Goal: Find specific page/section: Find specific page/section

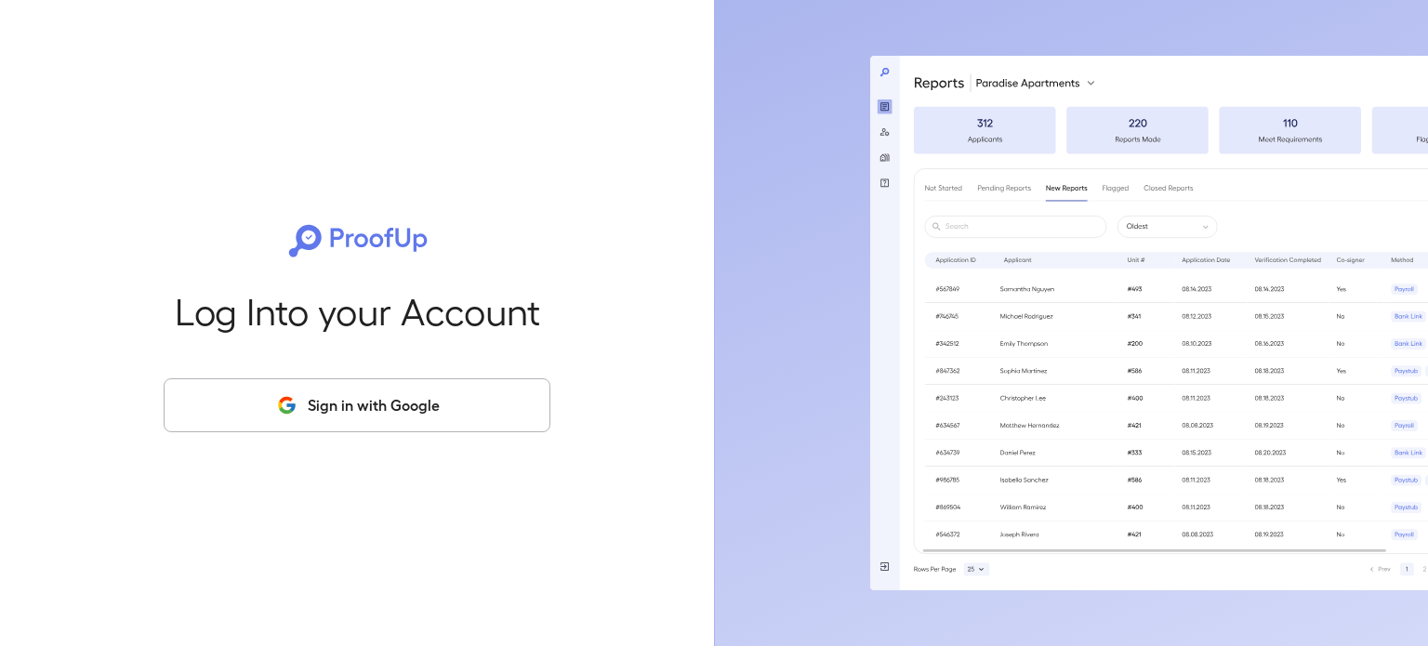
click at [409, 405] on button "Sign in with Google" at bounding box center [357, 405] width 387 height 54
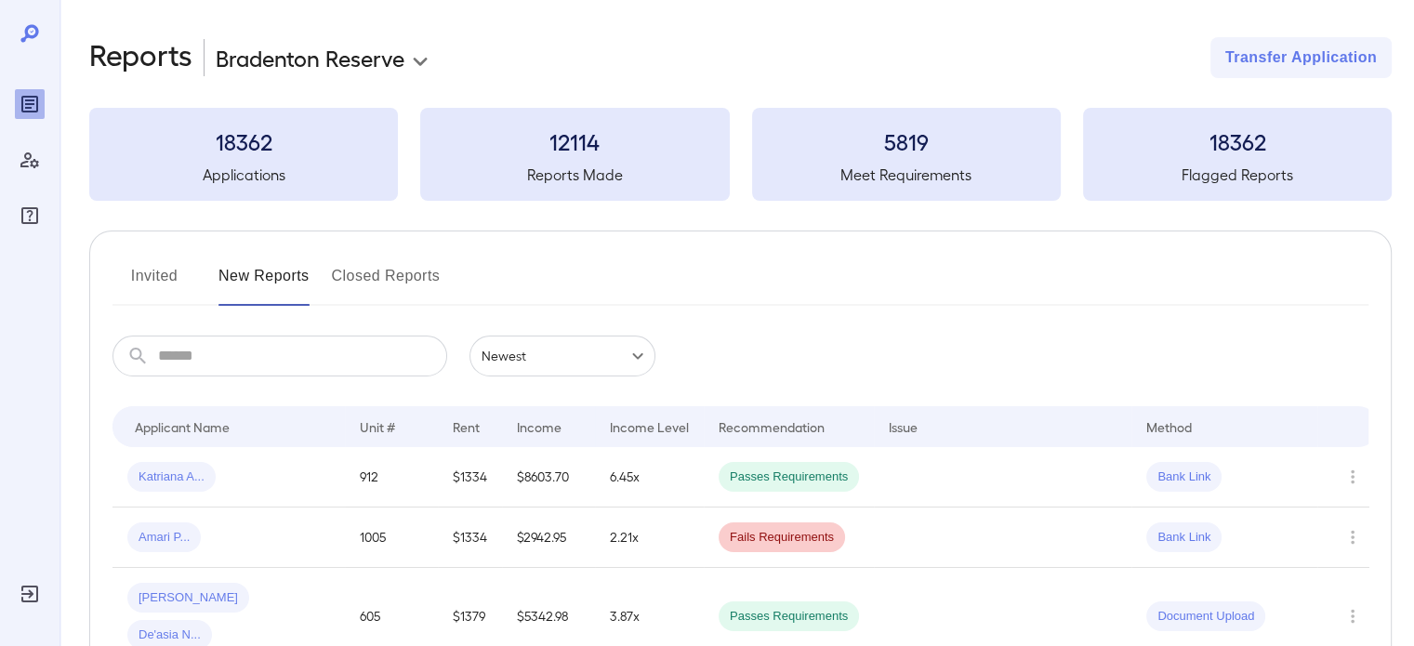
click at [170, 271] on button "Invited" at bounding box center [154, 283] width 84 height 45
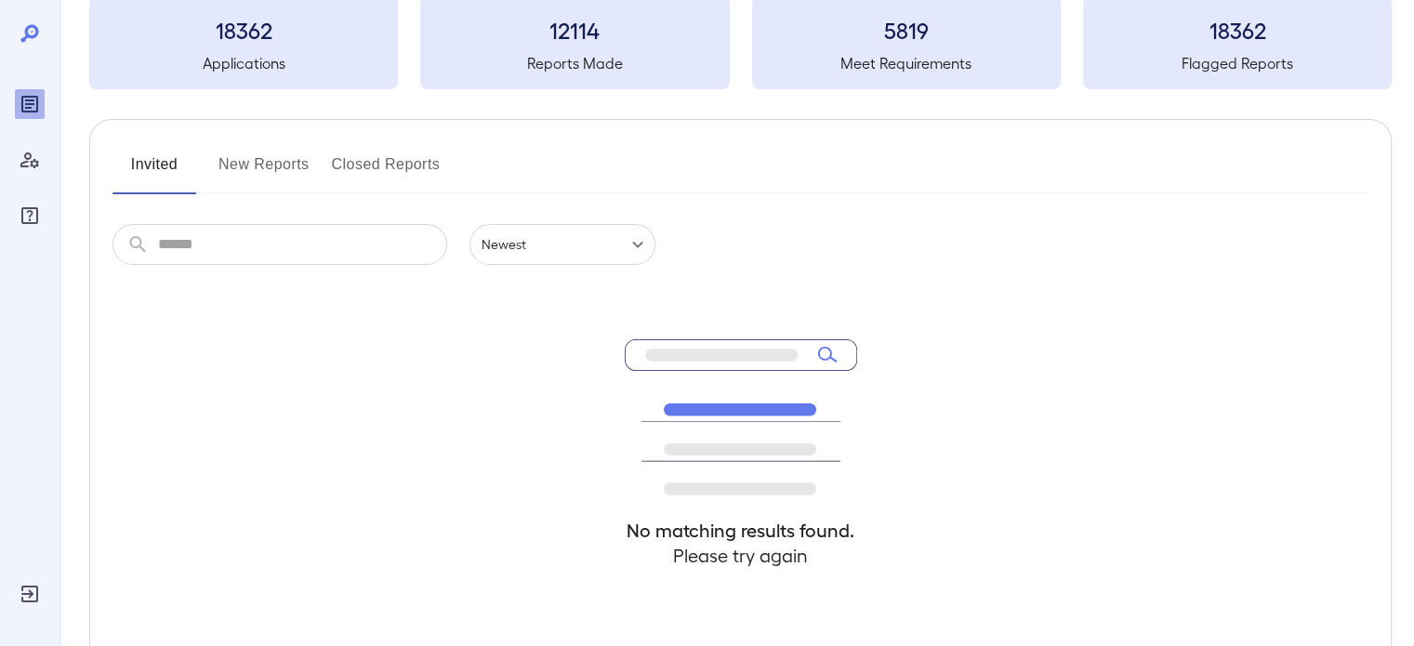
scroll to position [186, 0]
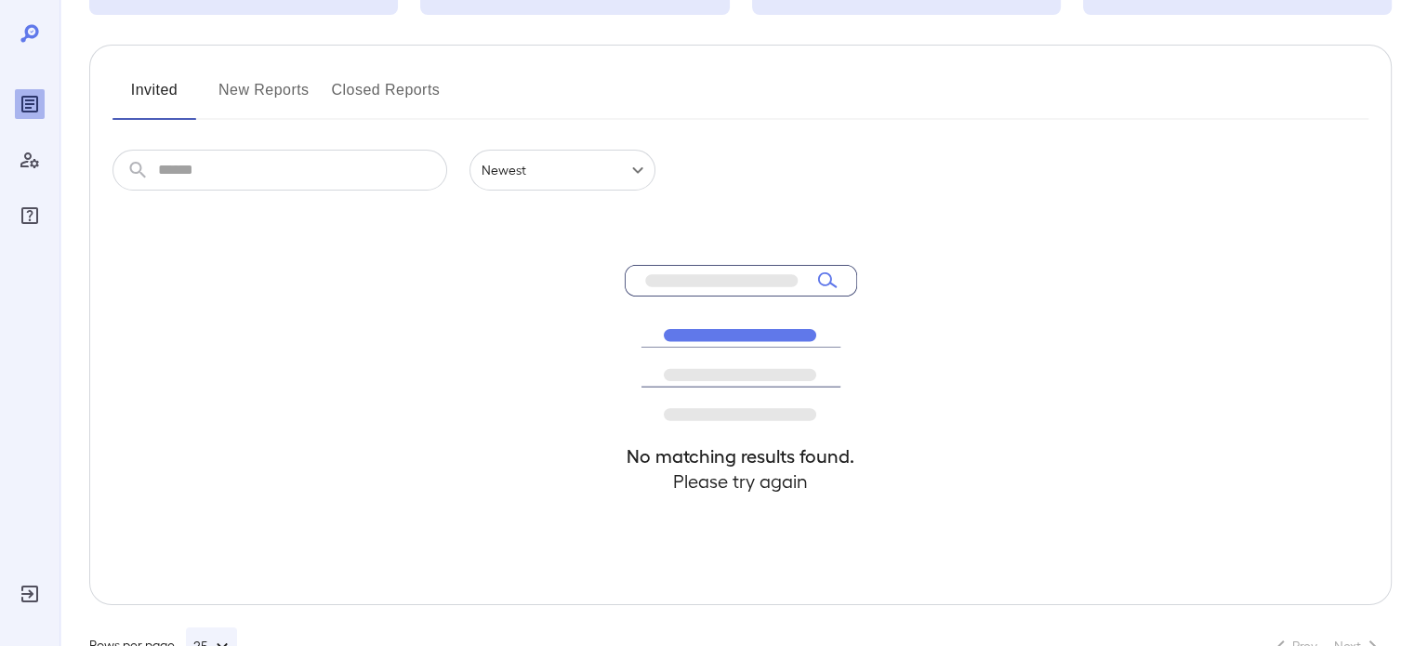
click at [271, 75] on button "New Reports" at bounding box center [263, 97] width 91 height 45
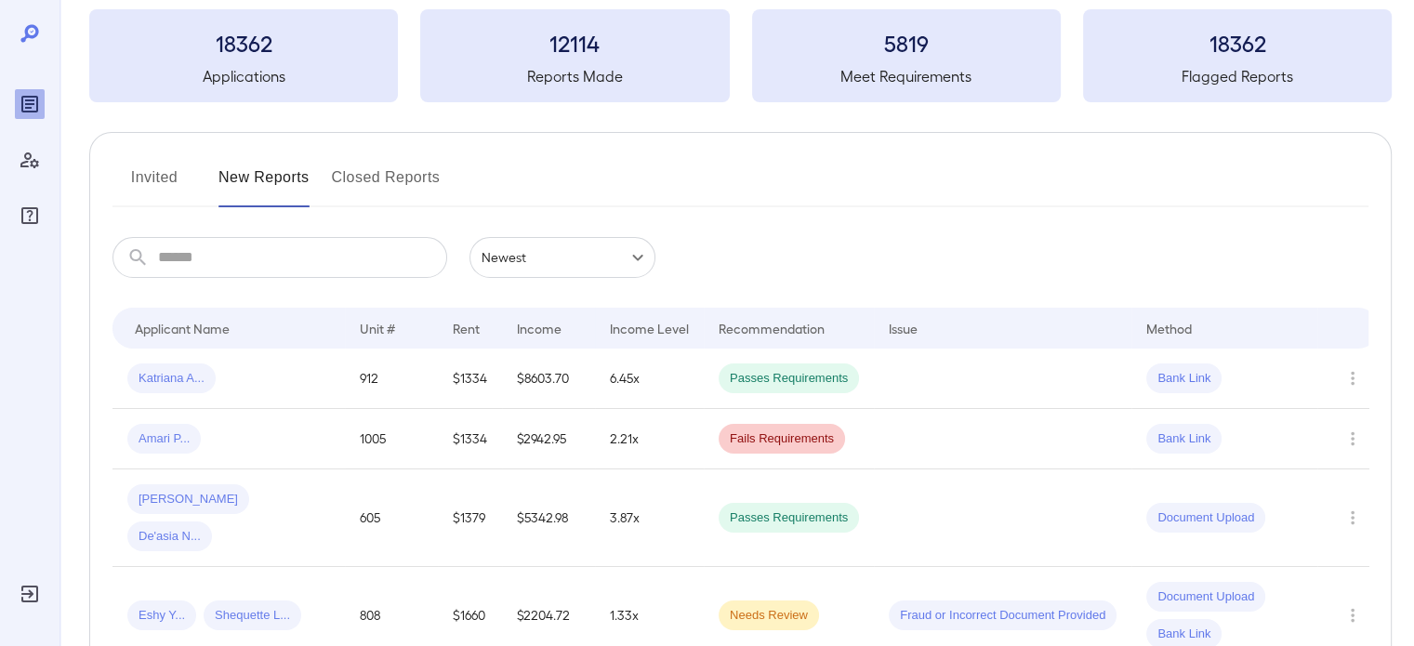
scroll to position [93, 0]
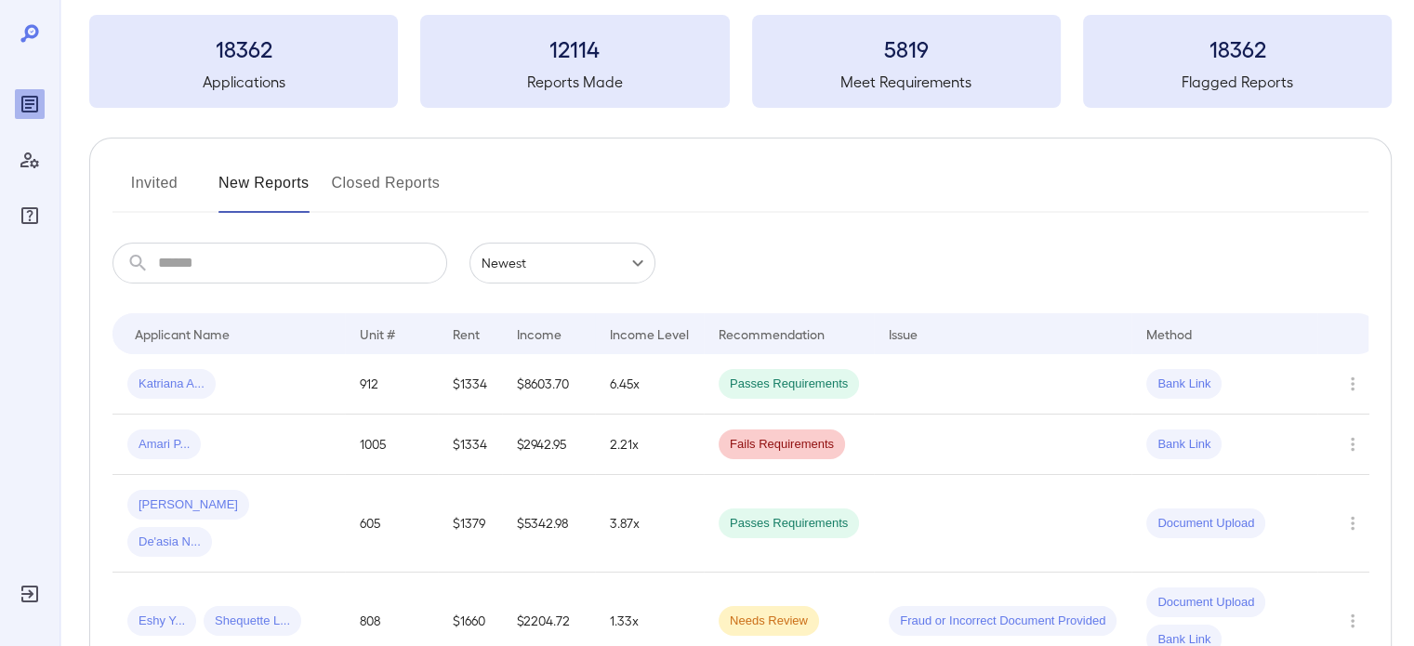
click at [176, 187] on button "Invited" at bounding box center [154, 190] width 84 height 45
